Goal: Task Accomplishment & Management: Complete application form

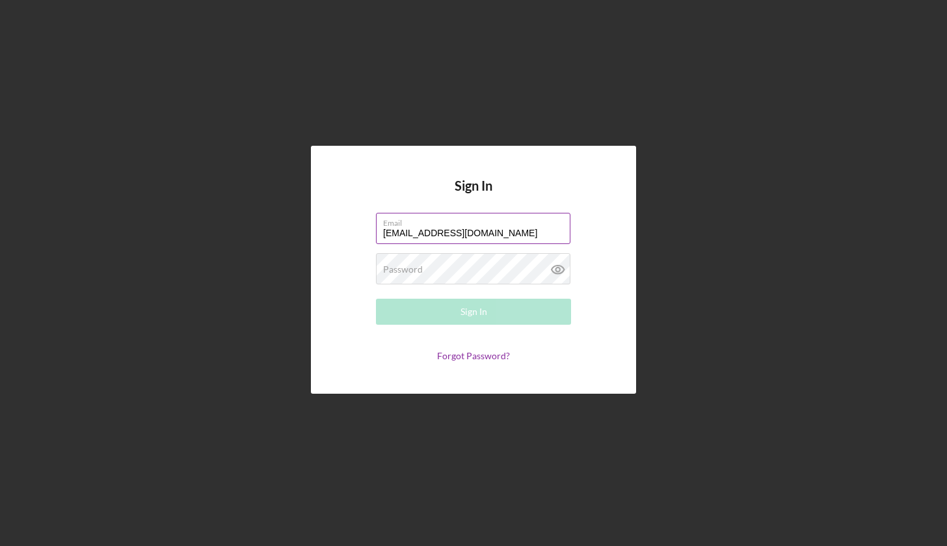
type input "[EMAIL_ADDRESS][DOMAIN_NAME]"
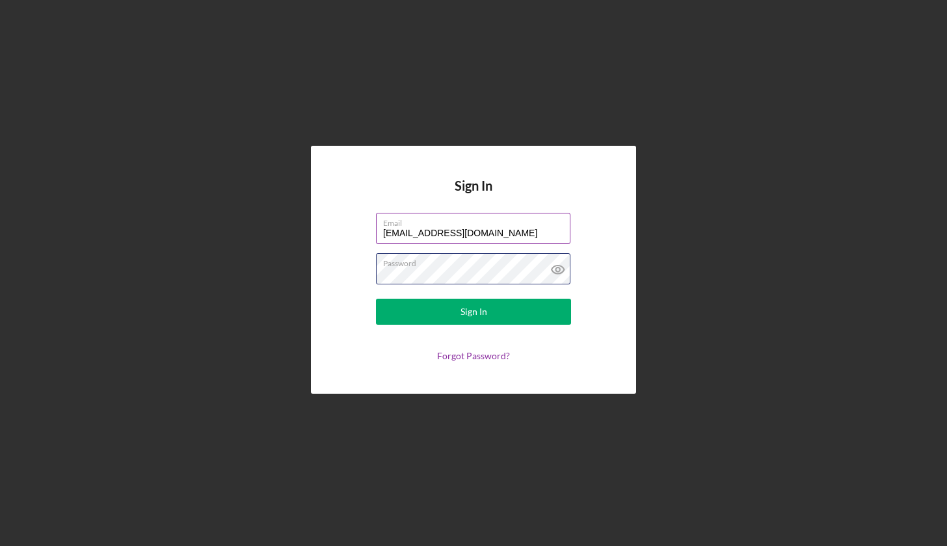
click at [473, 311] on button "Sign In" at bounding box center [473, 311] width 195 height 26
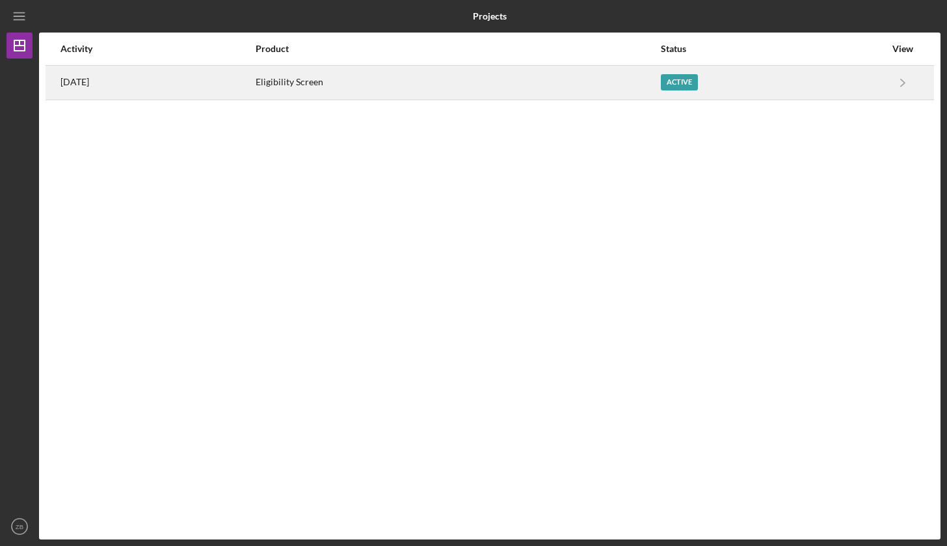
click at [254, 79] on div "[DATE]" at bounding box center [157, 82] width 194 height 33
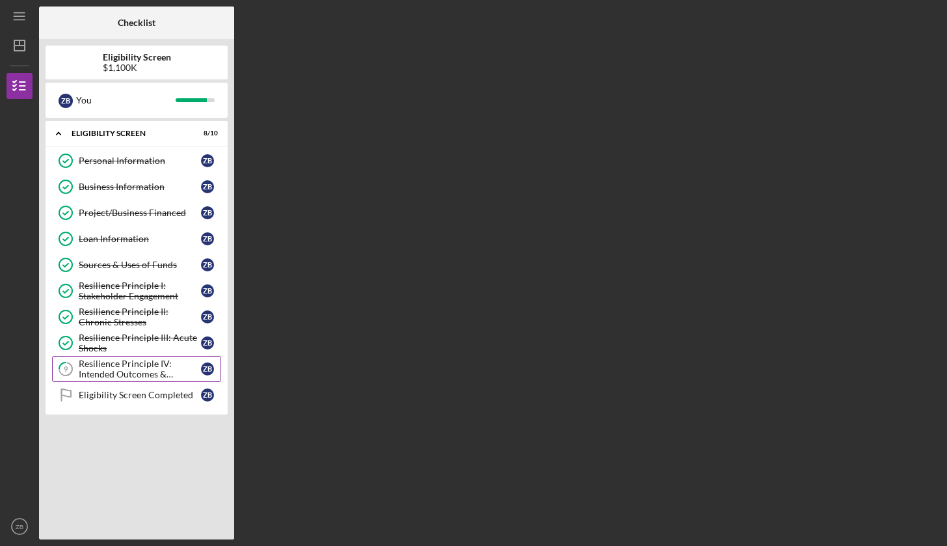
click at [165, 367] on div "Resilience Principle IV: Intended Outcomes & Measures Defined" at bounding box center [140, 368] width 122 height 21
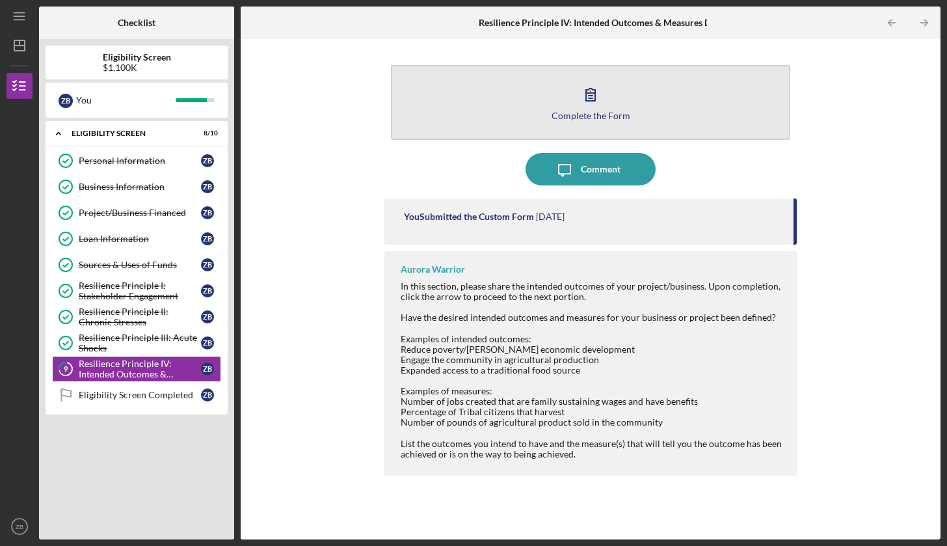
click at [576, 87] on icon "button" at bounding box center [590, 94] width 33 height 33
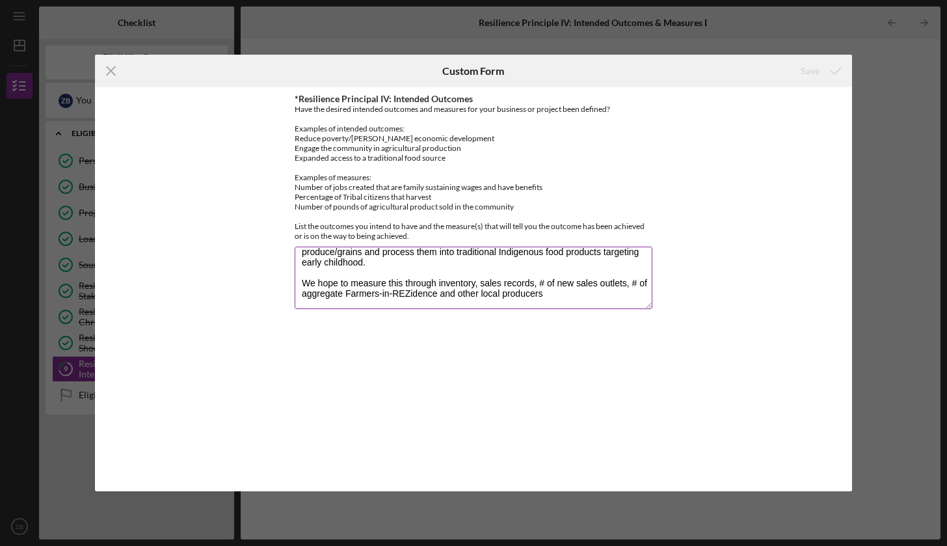
scroll to position [83, 0]
click at [111, 72] on line at bounding box center [111, 71] width 8 height 8
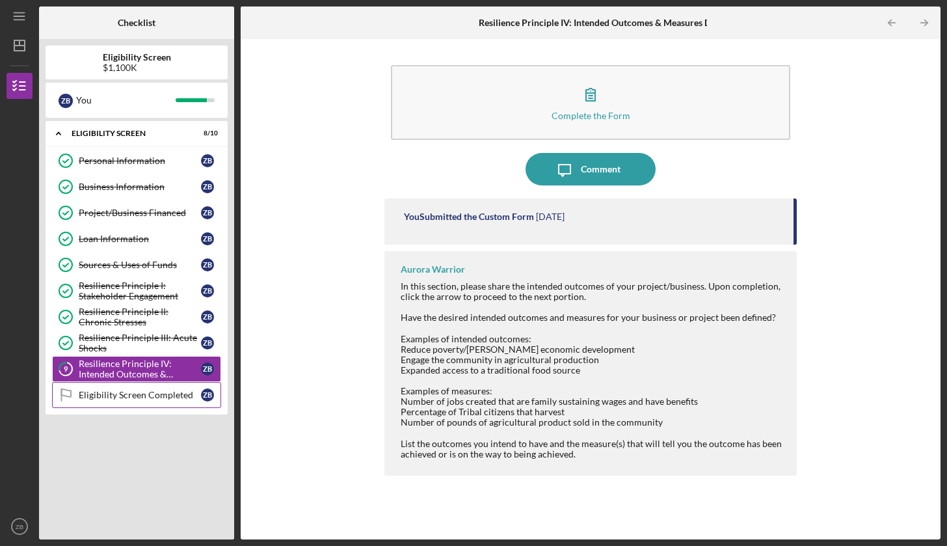
click at [112, 395] on div "Eligibility Screen Completed" at bounding box center [140, 395] width 122 height 10
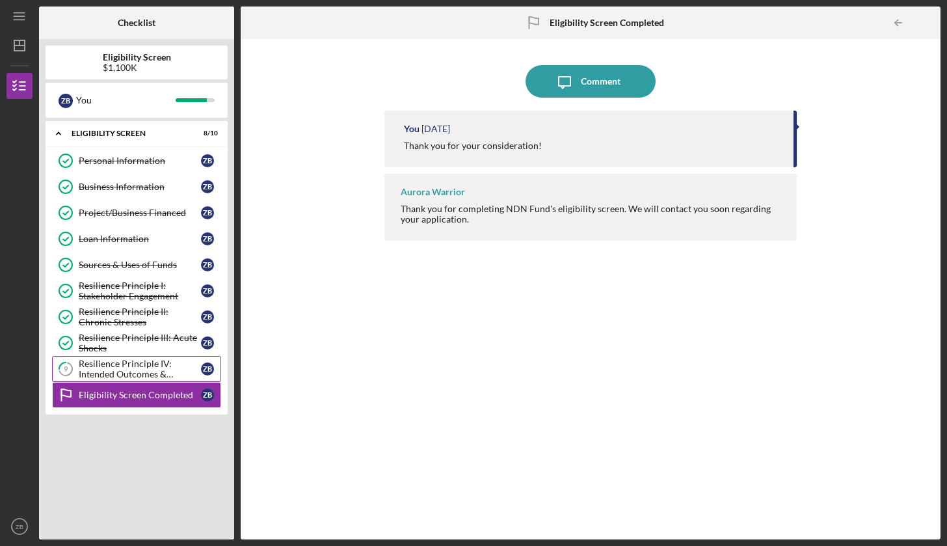
click at [134, 369] on div "Resilience Principle IV: Intended Outcomes & Measures Defined" at bounding box center [140, 368] width 122 height 21
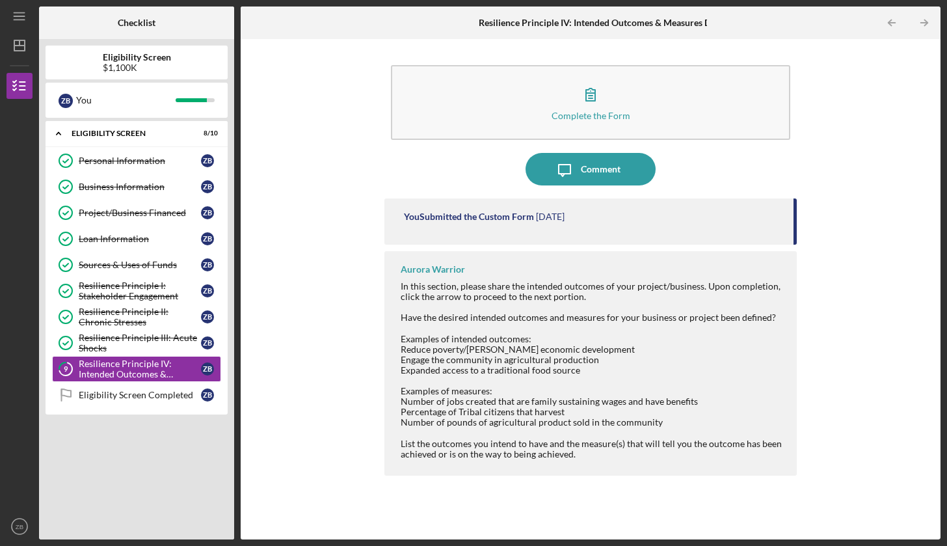
click at [298, 308] on div "Complete the Form Form Icon/Message Comment You Submitted the Custom Form [DATE…" at bounding box center [590, 289] width 687 height 487
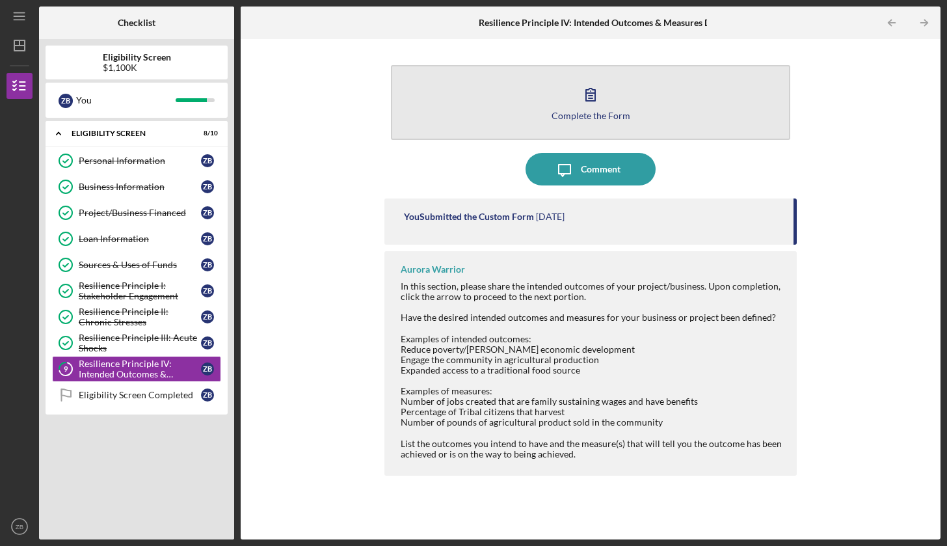
click at [505, 122] on button "Complete the Form Form" at bounding box center [590, 102] width 399 height 75
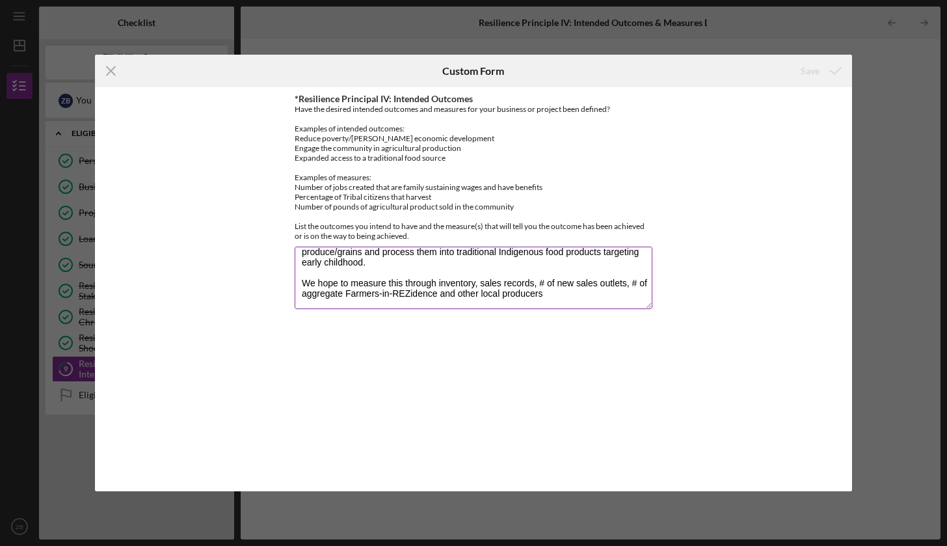
scroll to position [83, 0]
click at [117, 76] on icon "Icon/Menu Close" at bounding box center [111, 71] width 33 height 33
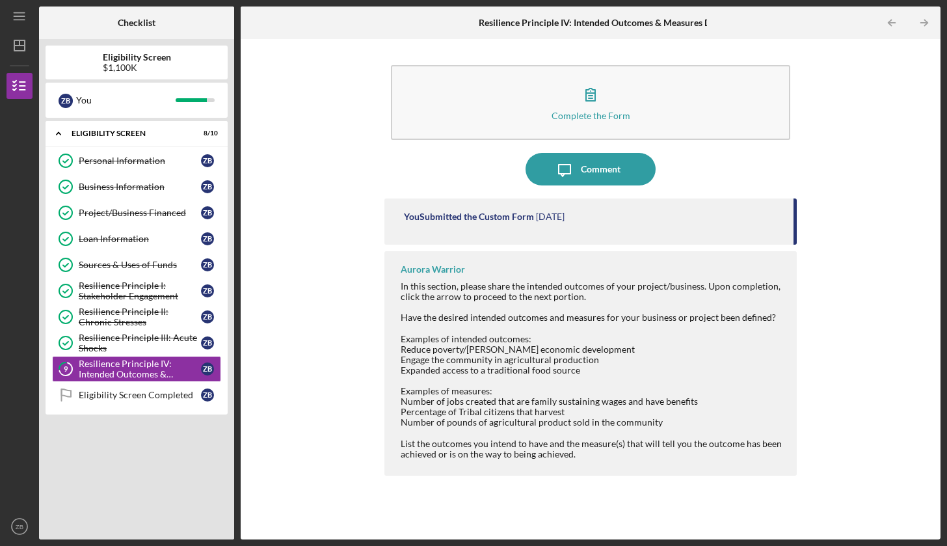
click at [118, 62] on div "$1,100K" at bounding box center [137, 67] width 68 height 10
click at [23, 46] on line "button" at bounding box center [19, 46] width 10 height 0
